Goal: Communication & Community: Ask a question

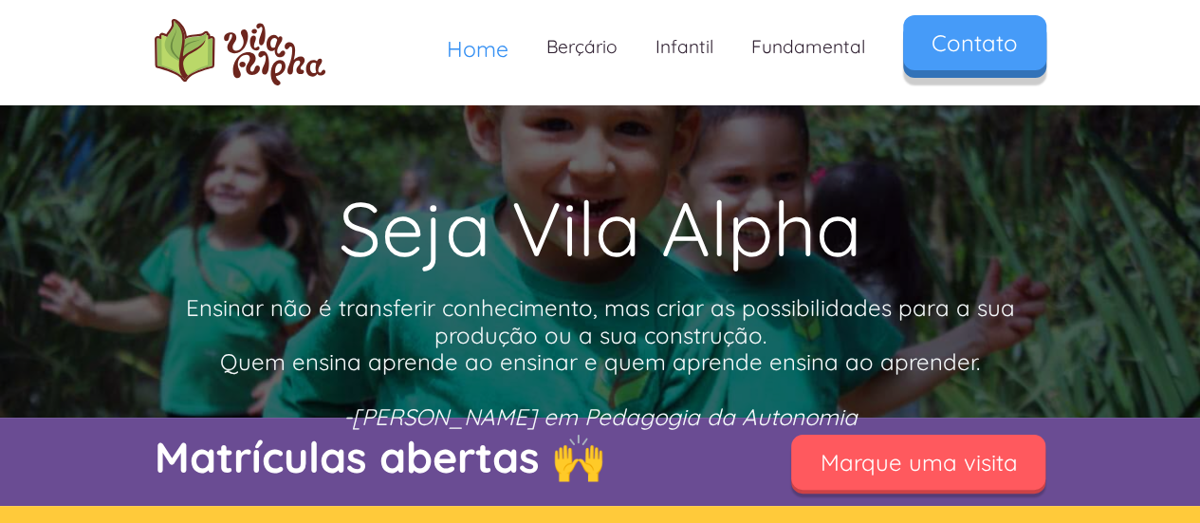
click at [991, 51] on link "Contato" at bounding box center [974, 42] width 143 height 55
click at [1001, 48] on link "Contato" at bounding box center [974, 42] width 143 height 55
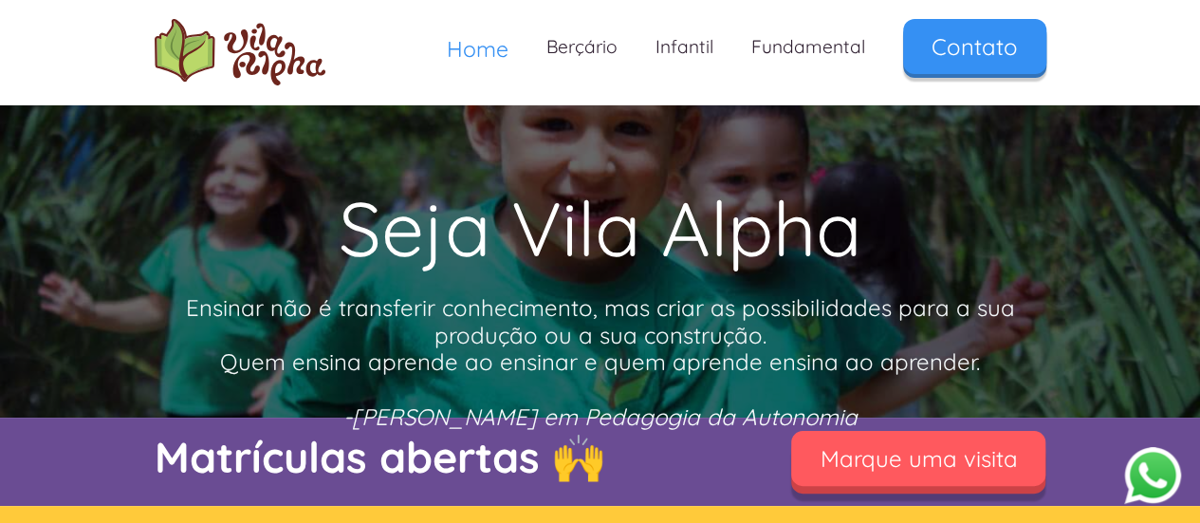
click at [959, 462] on link "Marque uma visita" at bounding box center [918, 458] width 254 height 55
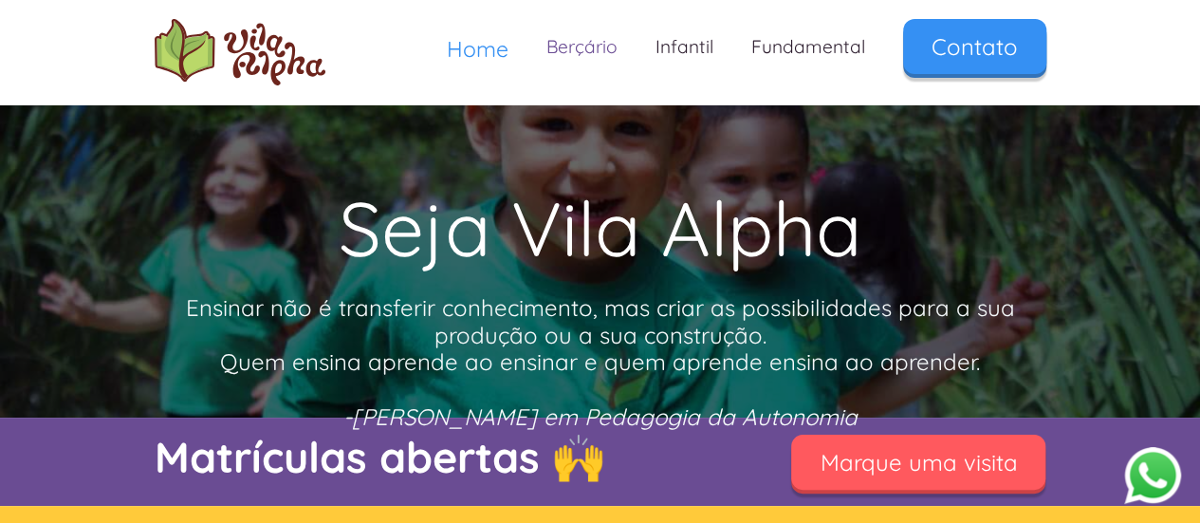
click at [594, 46] on link "Berçário" at bounding box center [582, 47] width 109 height 56
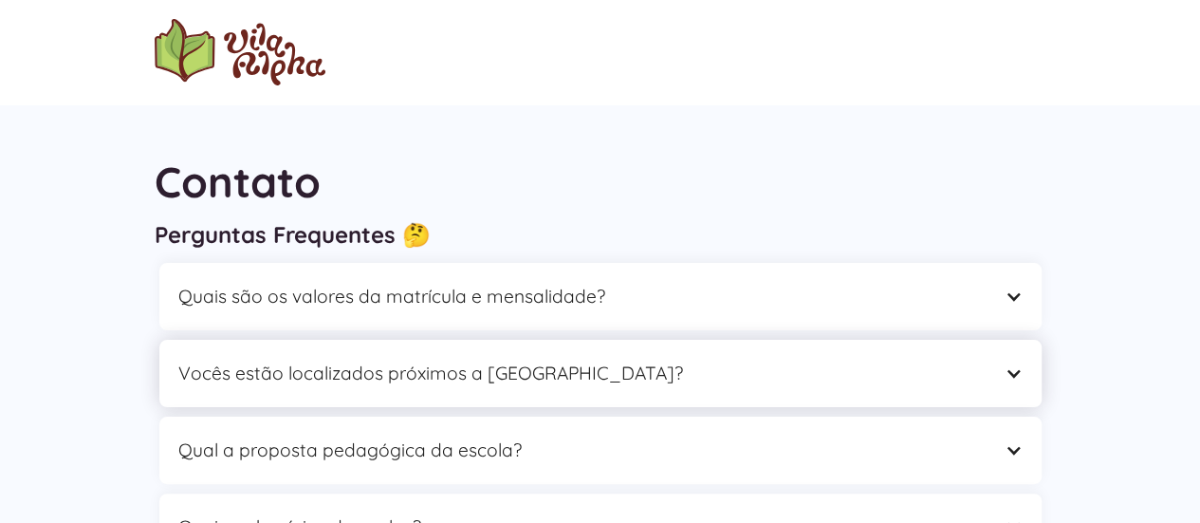
click at [532, 378] on div "Vocês estão localizados próximos a [GEOGRAPHIC_DATA]?" at bounding box center [581, 373] width 806 height 29
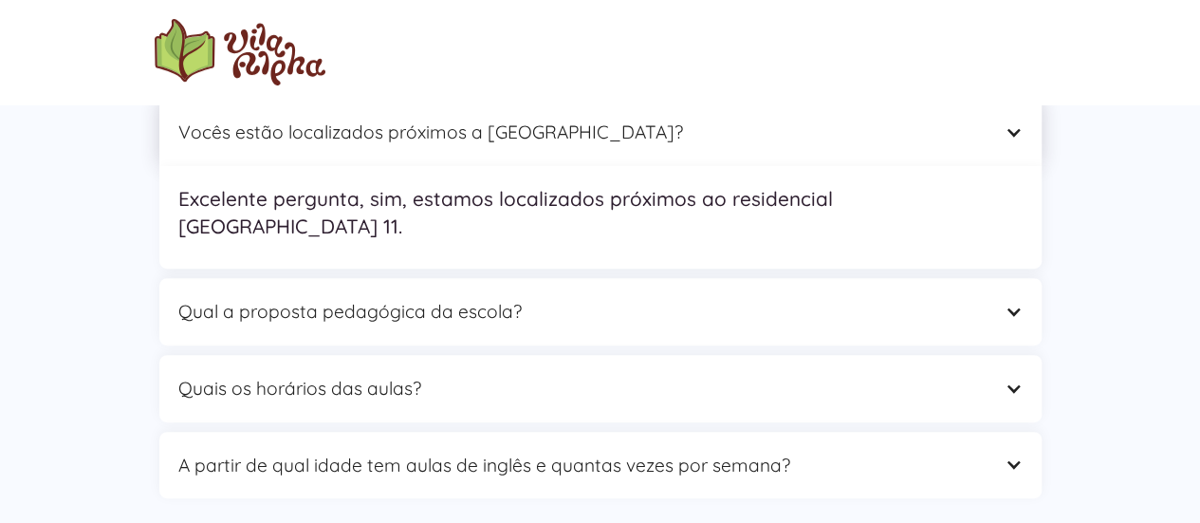
scroll to position [252, 0]
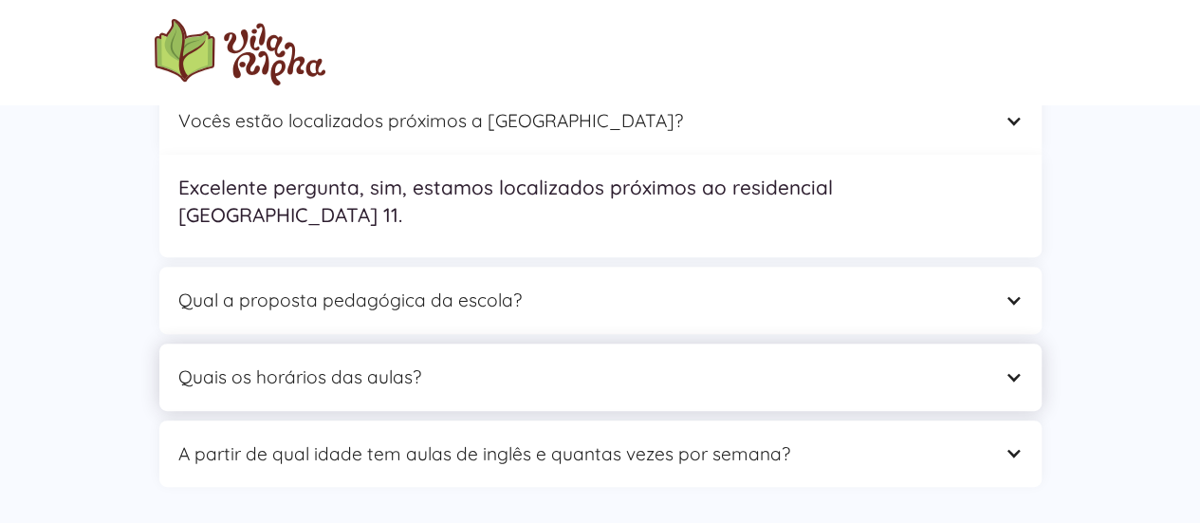
click at [545, 365] on div "Quais os horários das aulas?" at bounding box center [600, 376] width 882 height 67
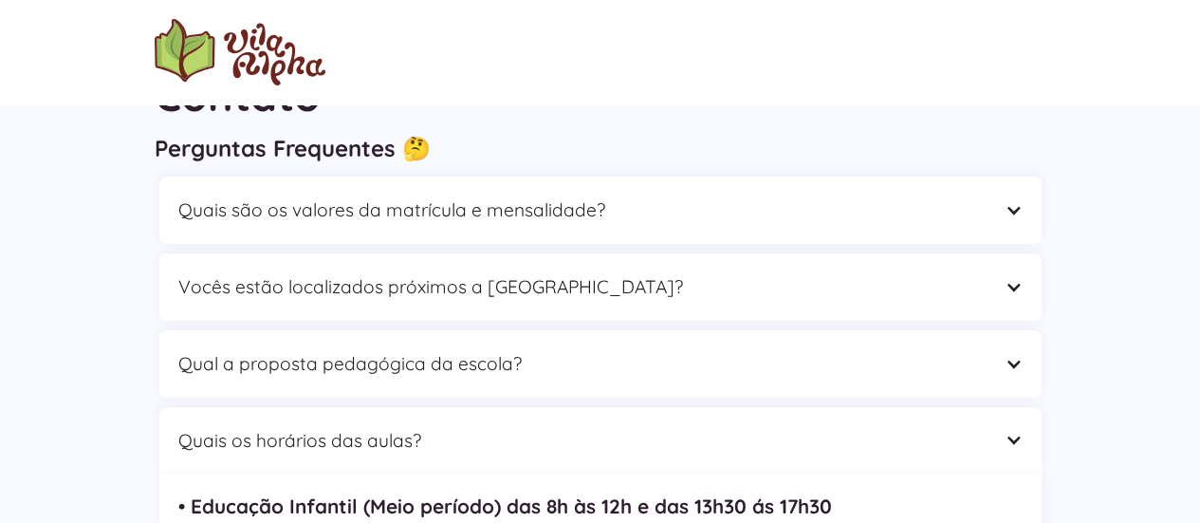
scroll to position [0, 0]
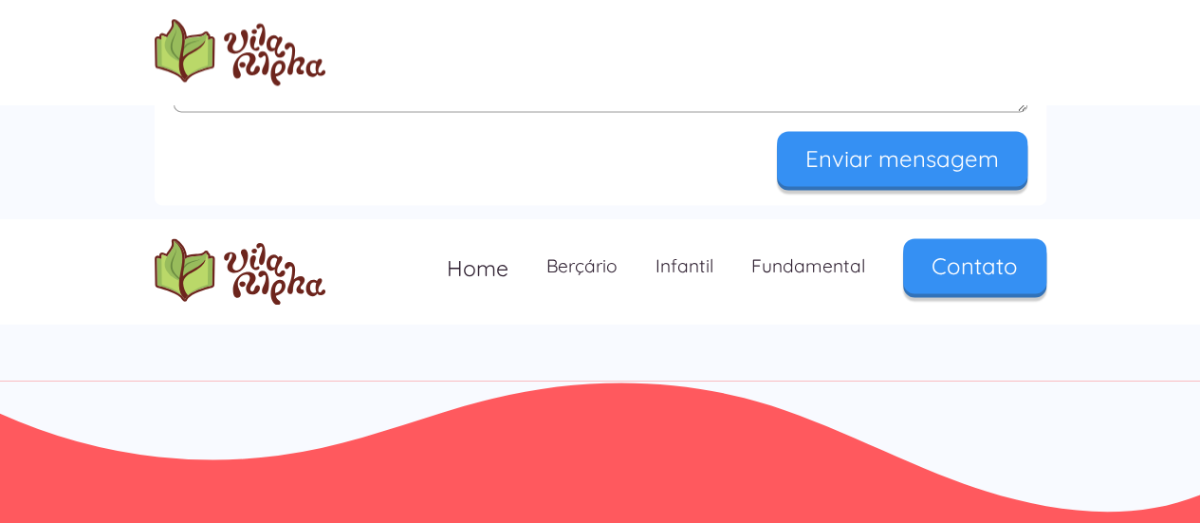
scroll to position [1374, 0]
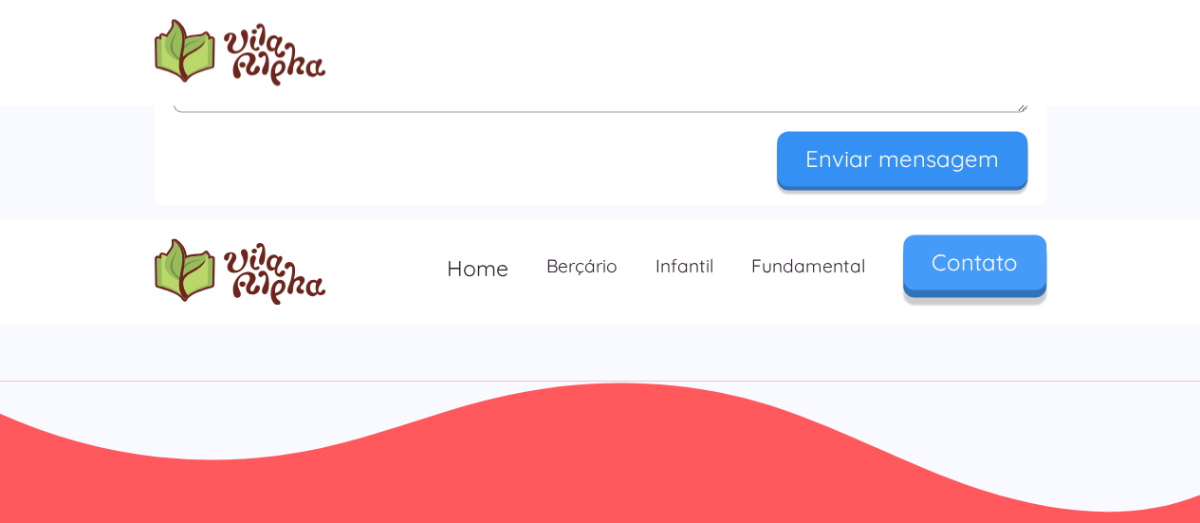
click at [973, 277] on link "Contato" at bounding box center [974, 261] width 143 height 55
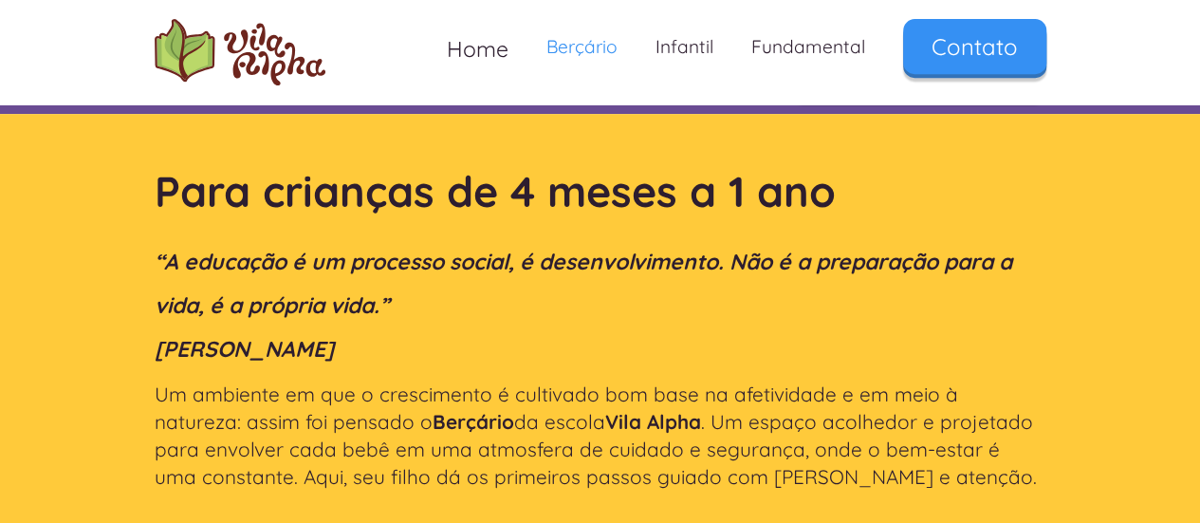
scroll to position [252, 0]
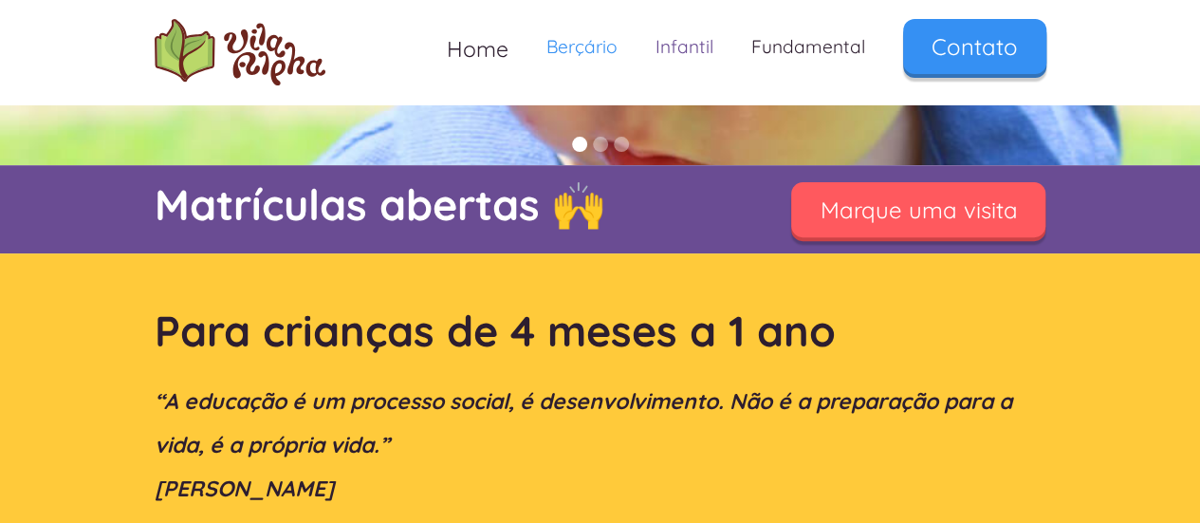
click at [683, 52] on link "Infantil" at bounding box center [685, 47] width 96 height 56
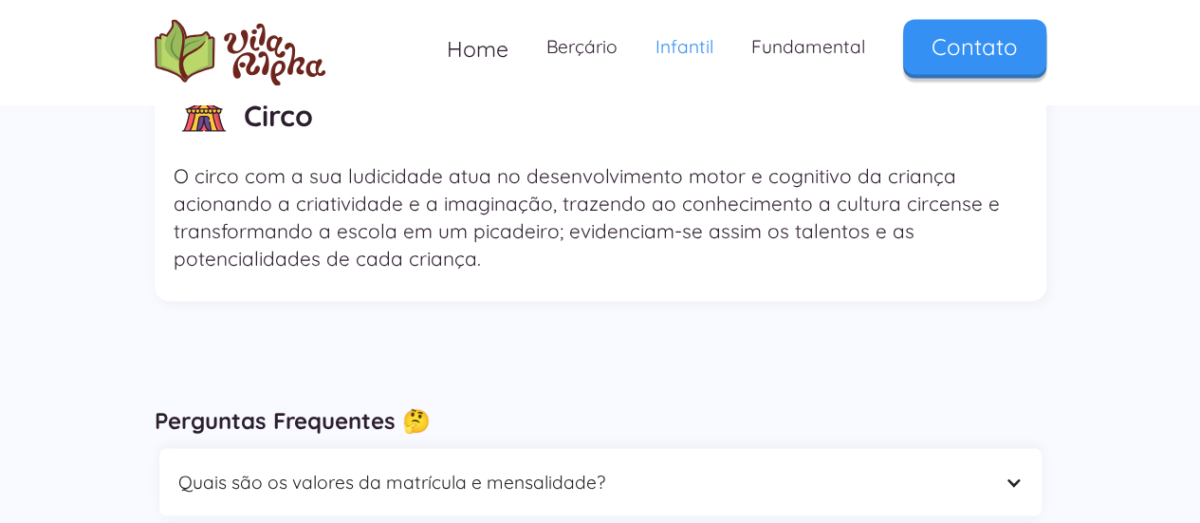
scroll to position [5313, 0]
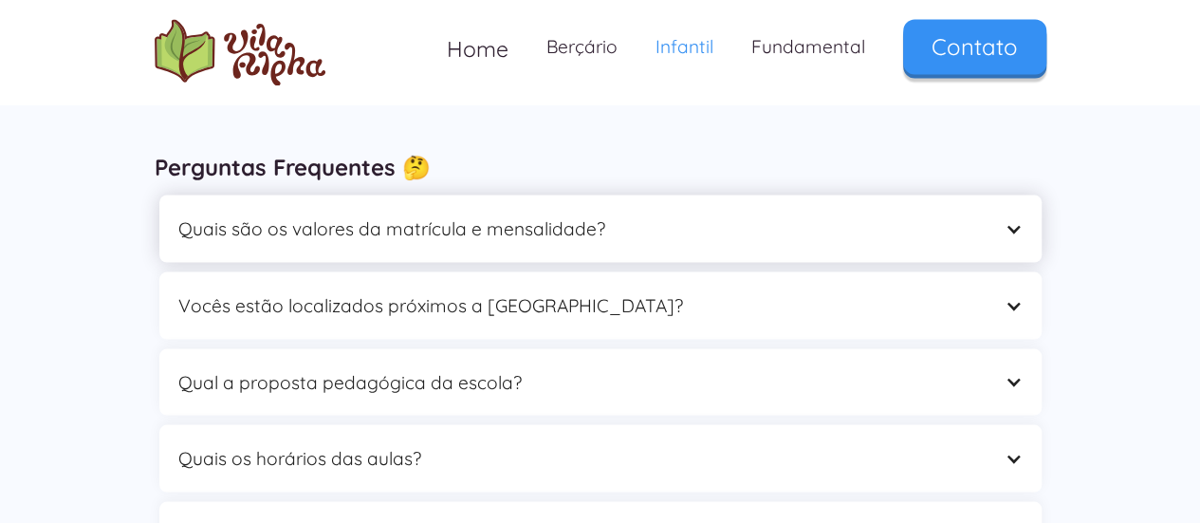
click at [569, 213] on div "Quais são os valores da matrícula e mensalidade?" at bounding box center [581, 227] width 806 height 29
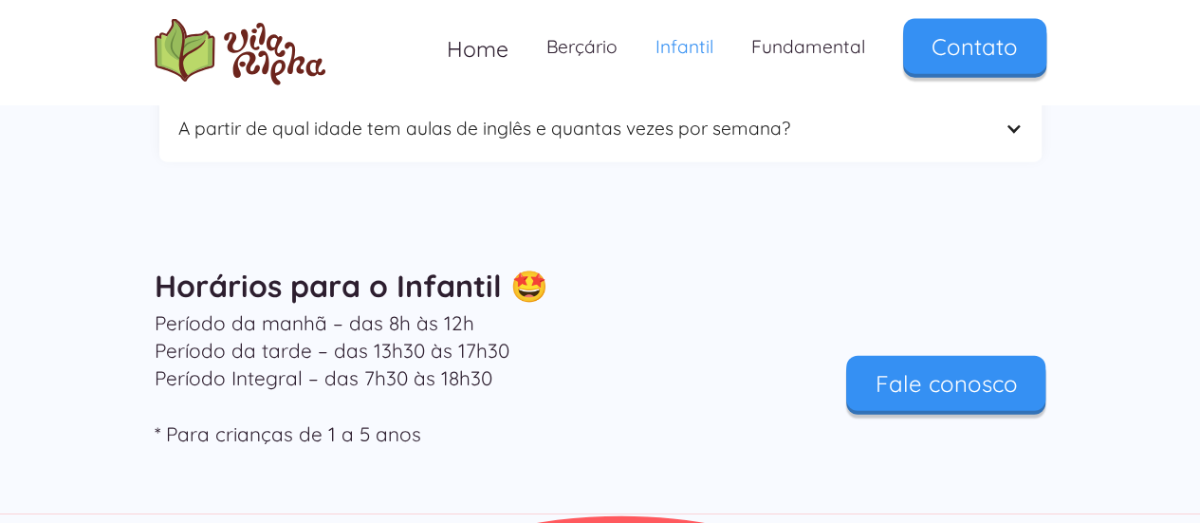
scroll to position [5945, 0]
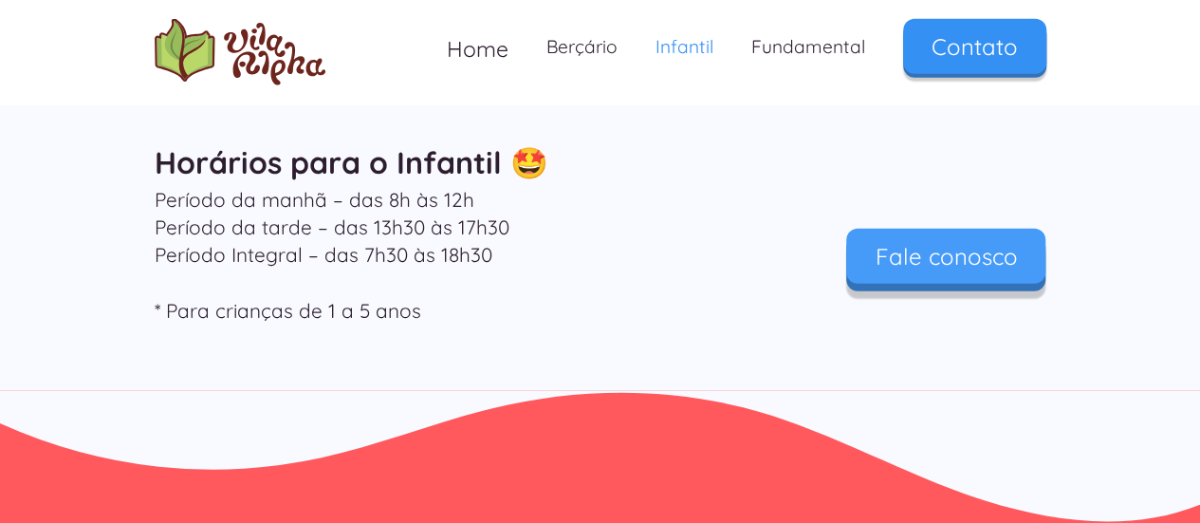
click at [947, 242] on link "Fale conosco" at bounding box center [945, 256] width 199 height 55
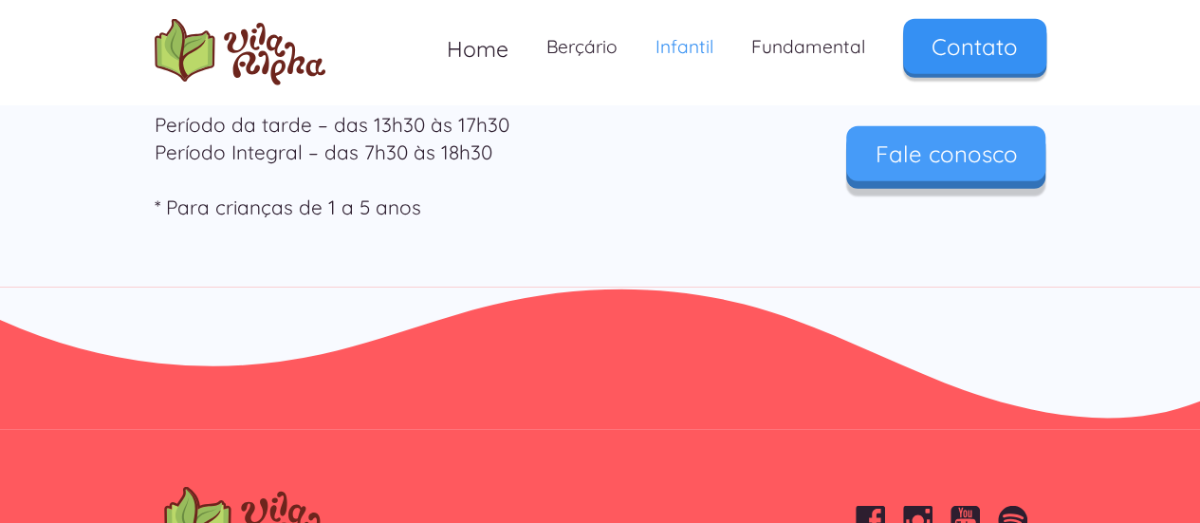
scroll to position [5843, 0]
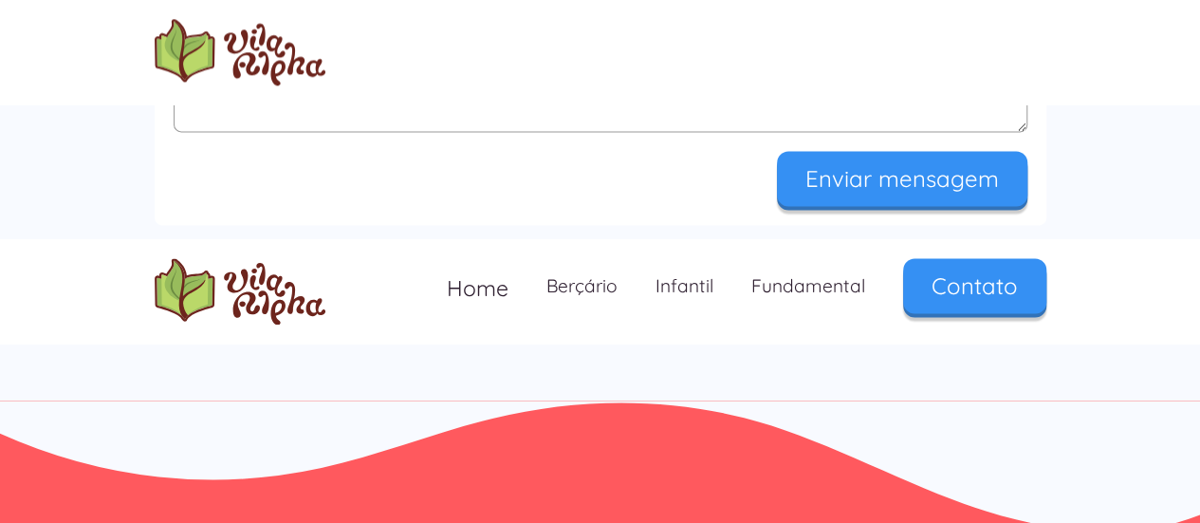
scroll to position [1374, 0]
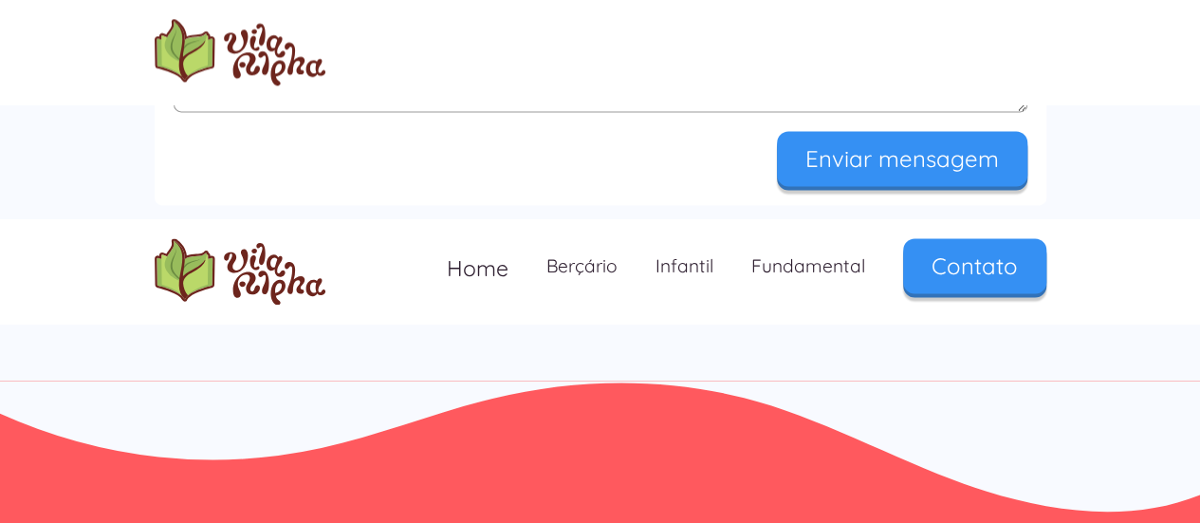
click at [907, 157] on input "Enviar mensagem" at bounding box center [902, 158] width 250 height 55
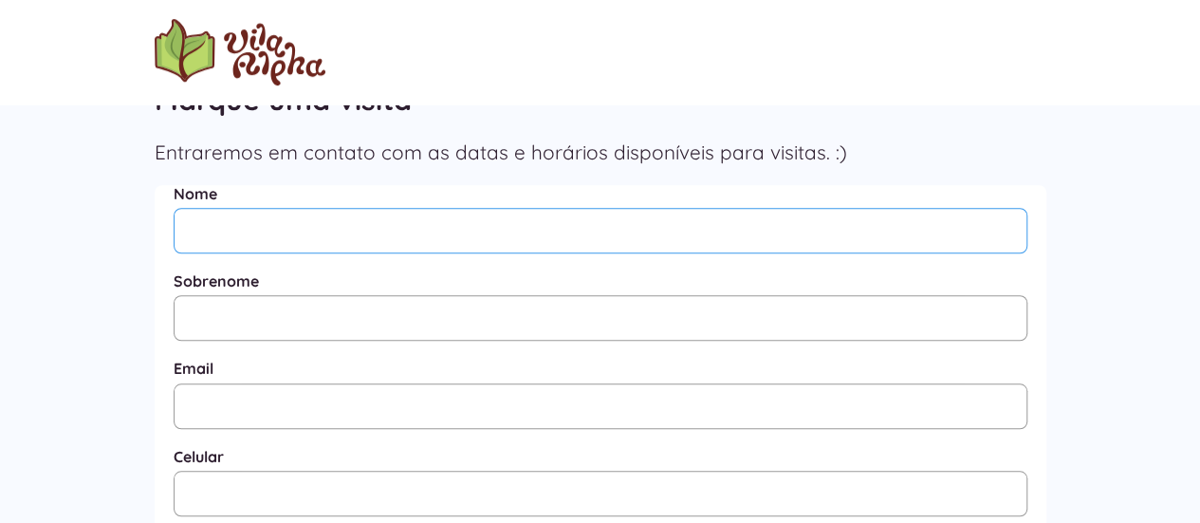
scroll to position [639, 0]
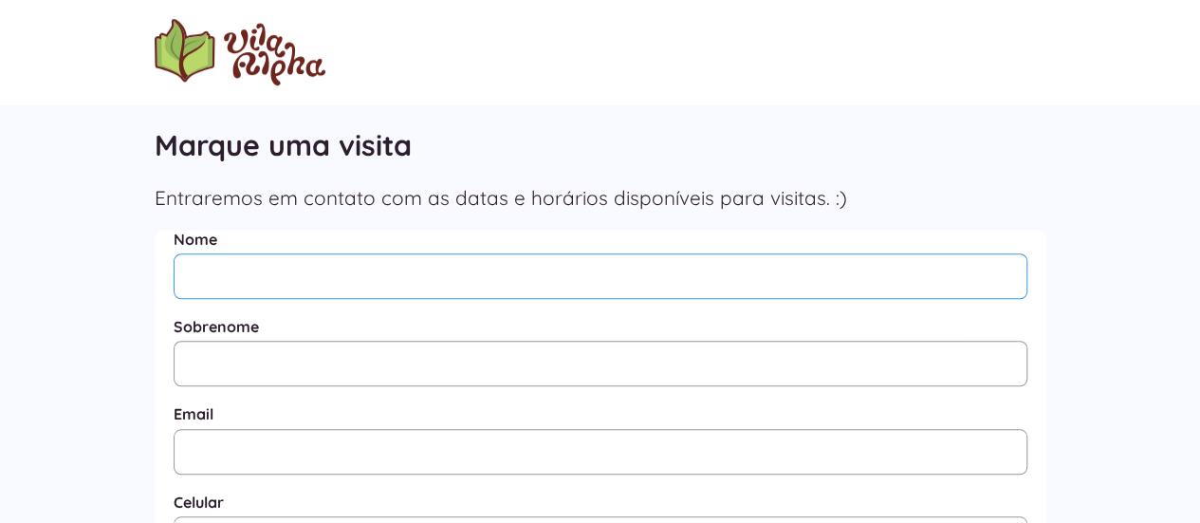
click at [265, 277] on input "Nome" at bounding box center [601, 276] width 854 height 46
type input "MARIA"
type input "ALMEIDA"
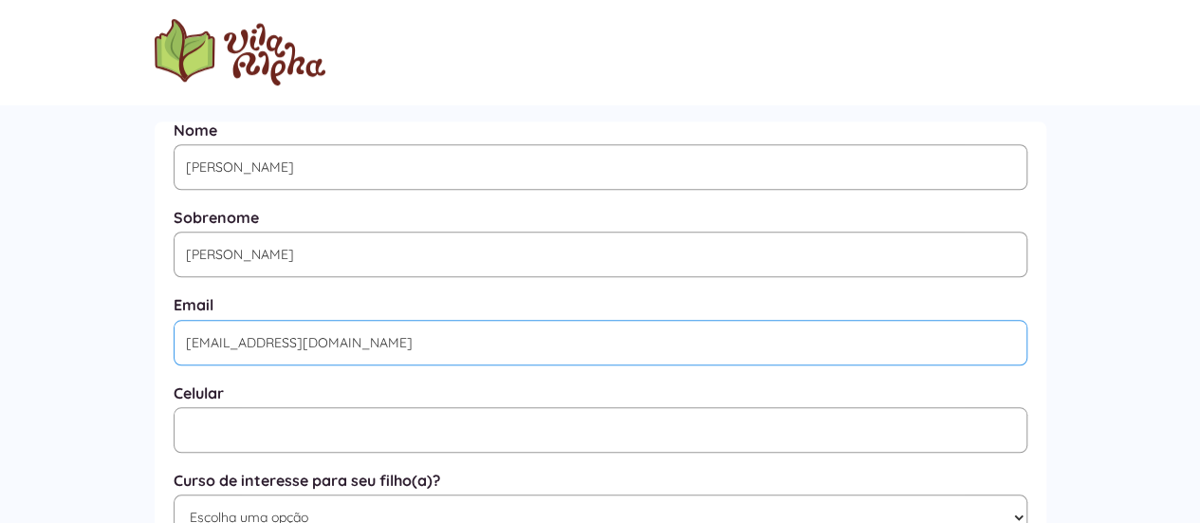
scroll to position [892, 0]
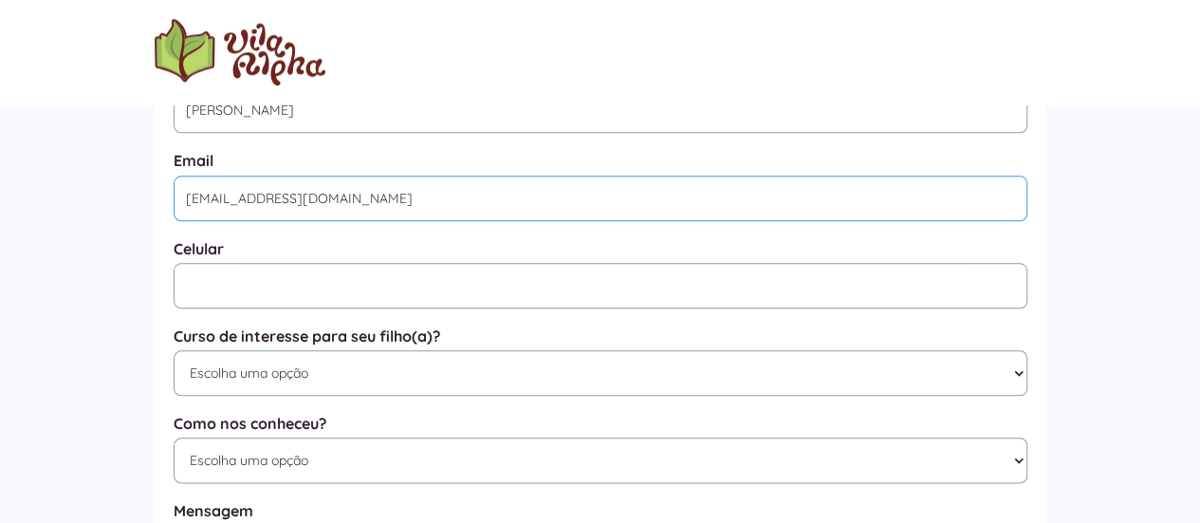
type input "maria878890@gmail.com"
click at [333, 379] on select "Escolha uma opção Educação Infantil / Berçário Ensino Fundamental I Integral" at bounding box center [601, 373] width 854 height 46
select select "Educação Infantil / Berçário"
click at [174, 357] on select "Escolha uma opção Educação Infantil / Berçário Ensino Fundamental I Integral" at bounding box center [601, 373] width 854 height 46
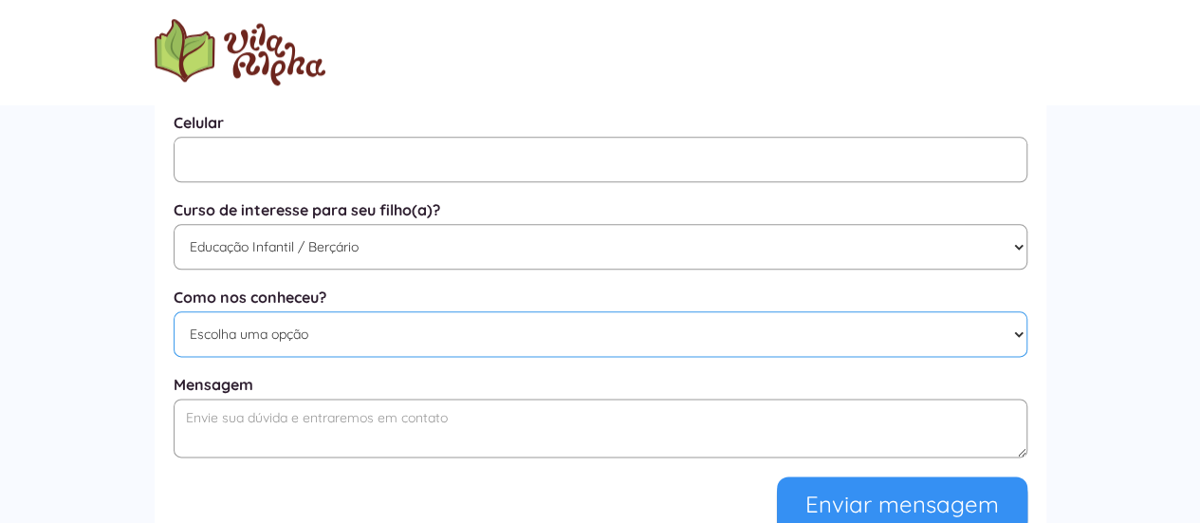
click at [296, 343] on select "Escolha uma opção Google Facebook Instagram Indicação Proximidade com a Escola …" at bounding box center [601, 334] width 854 height 46
select select "indicação"
click at [174, 320] on select "Escolha uma opção Google Facebook Instagram Indicação Proximidade com a Escola …" at bounding box center [601, 334] width 854 height 46
click at [287, 426] on textarea "Mensagem" at bounding box center [601, 427] width 854 height 59
click at [347, 424] on textarea "Vou receber em dezembro uma neta de 3 anos que mora nos Estados Unidos." at bounding box center [601, 427] width 854 height 59
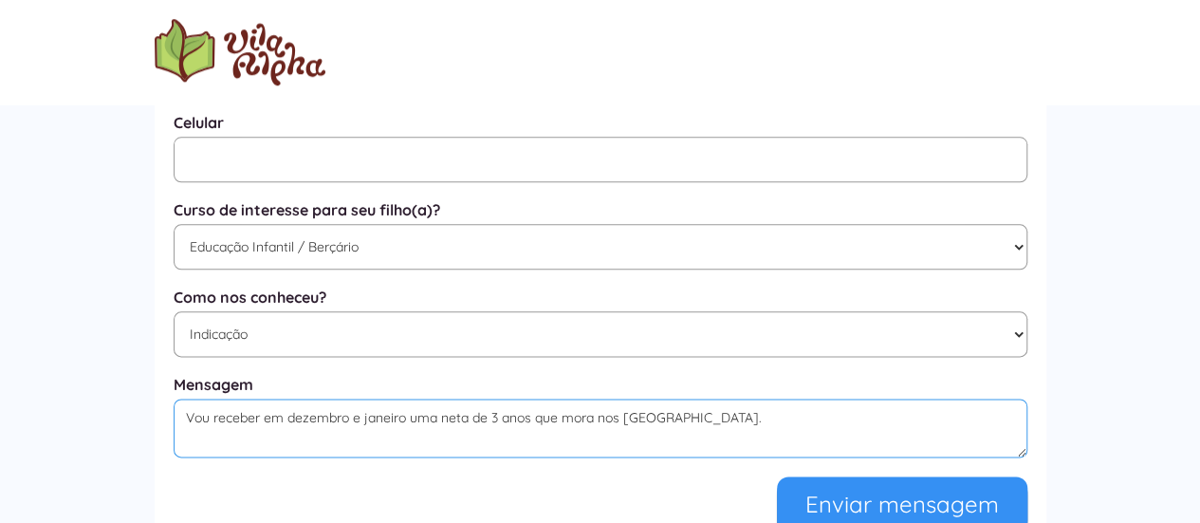
click at [732, 432] on textarea "Vou receber em dezembro e janeiro uma neta de 3 anos que mora nos Estados Unido…" at bounding box center [601, 427] width 854 height 59
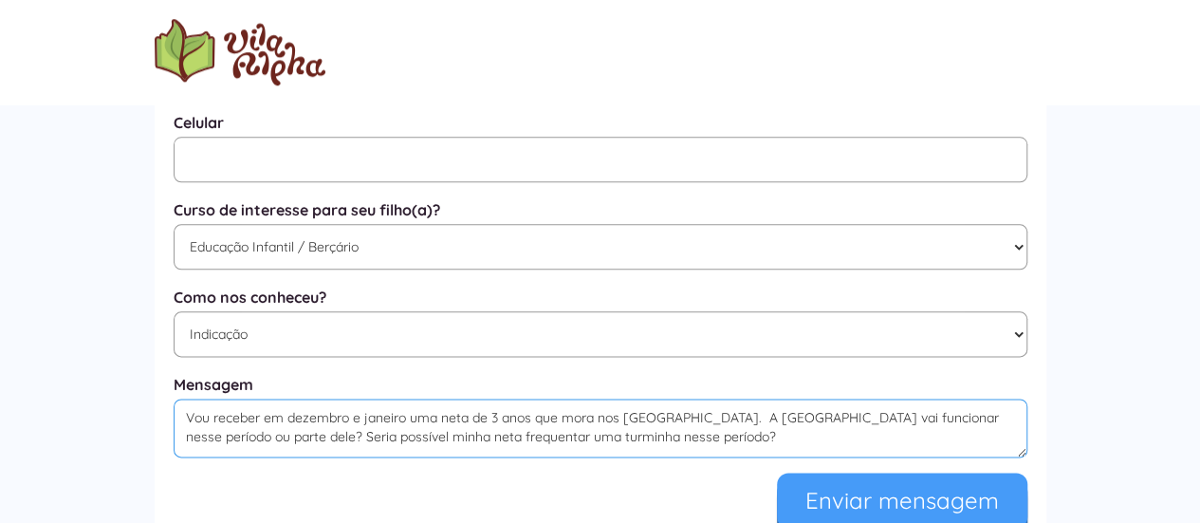
type textarea "Vou receber em dezembro e janeiro uma neta de 3 anos que mora nos Estados Unido…"
click at [918, 504] on input "Enviar mensagem" at bounding box center [902, 499] width 250 height 55
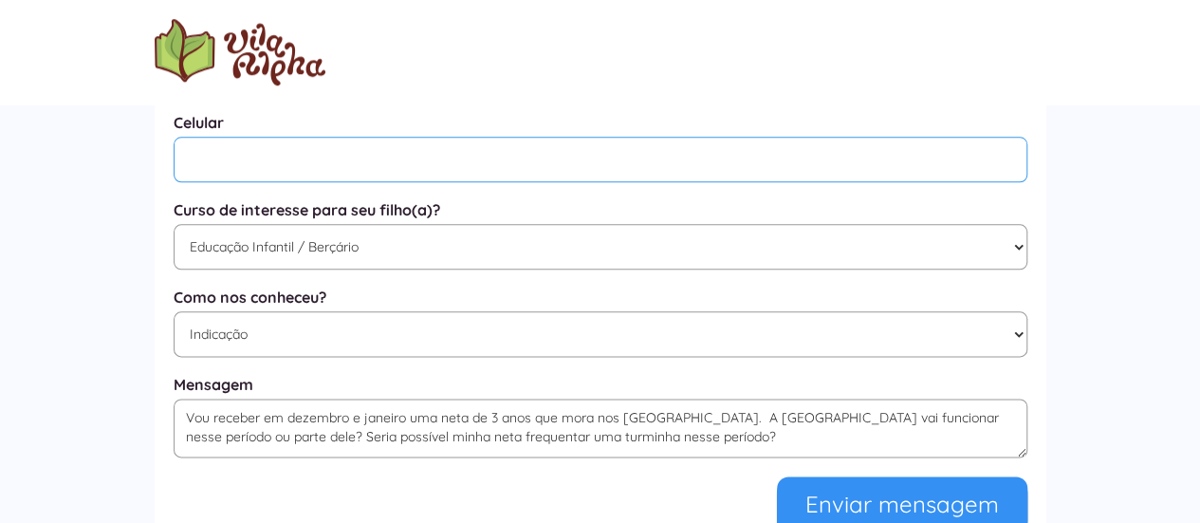
click at [417, 163] on input "Mensagem" at bounding box center [601, 160] width 854 height 46
click at [227, 163] on input "(11) 99606655" at bounding box center [601, 160] width 854 height 46
drag, startPoint x: 250, startPoint y: 164, endPoint x: 284, endPoint y: 170, distance: 33.7
click at [284, 170] on input "(11) 99620-6655" at bounding box center [601, 160] width 854 height 46
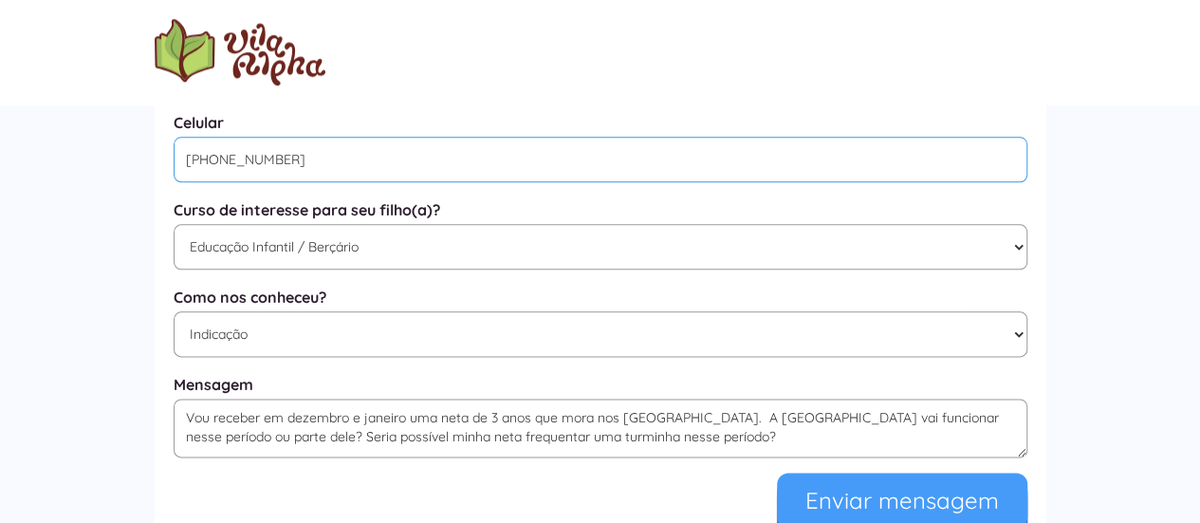
type input "(11) 99620-5544"
click at [875, 501] on input "Enviar mensagem" at bounding box center [902, 499] width 250 height 55
type input "Enviando..."
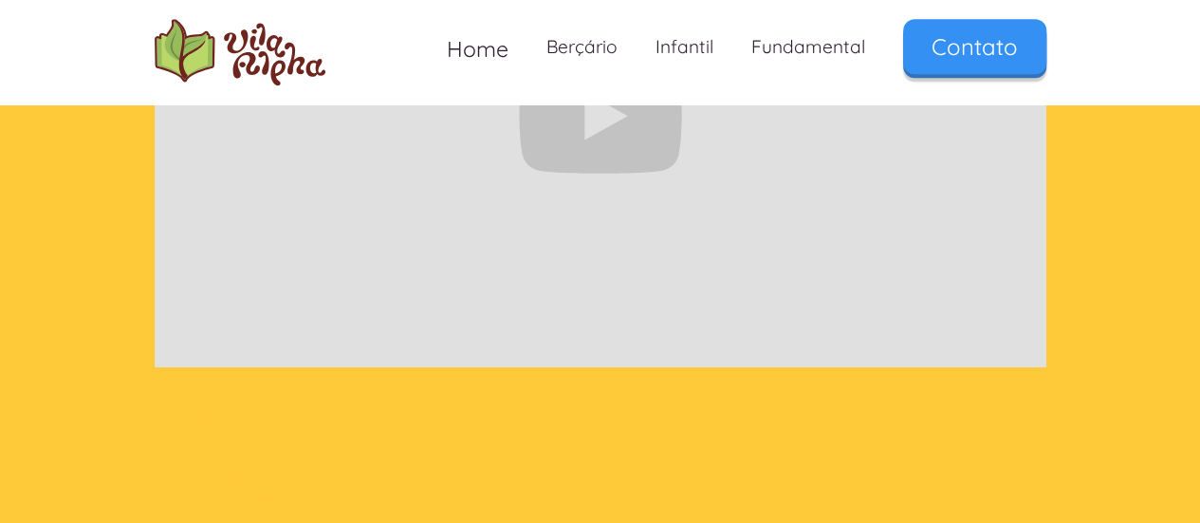
scroll to position [506, 0]
